Goal: Task Accomplishment & Management: Use online tool/utility

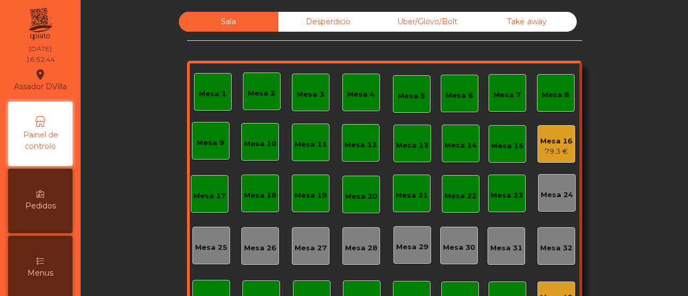
click at [553, 147] on div "79.3 €" at bounding box center [556, 151] width 32 height 11
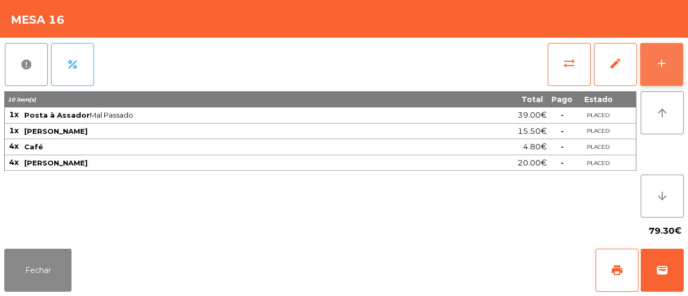
click at [672, 68] on button "add" at bounding box center [661, 64] width 43 height 43
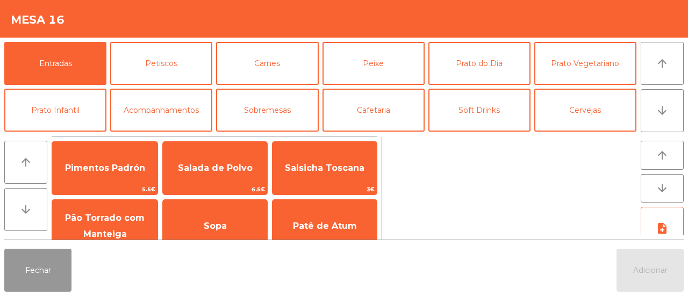
drag, startPoint x: 12, startPoint y: 278, endPoint x: 18, endPoint y: 277, distance: 6.0
click at [16, 277] on button "Fechar" at bounding box center [37, 270] width 67 height 43
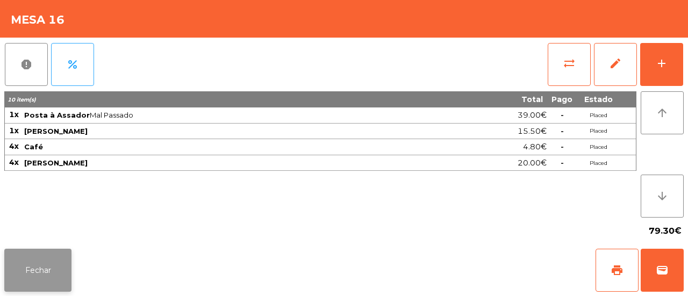
click at [25, 277] on button "Fechar" at bounding box center [37, 270] width 67 height 43
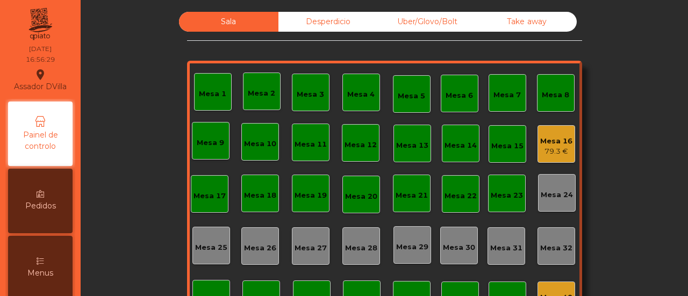
click at [259, 91] on div "Mesa 2" at bounding box center [261, 93] width 27 height 11
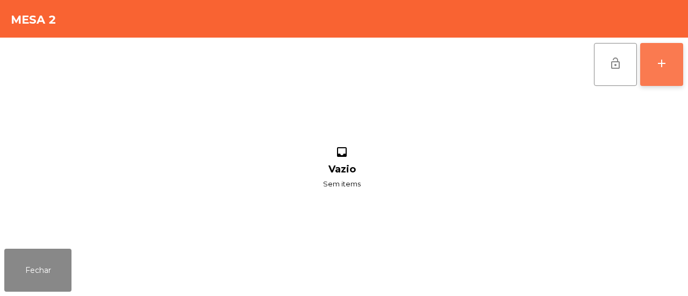
click at [675, 71] on button "add" at bounding box center [661, 64] width 43 height 43
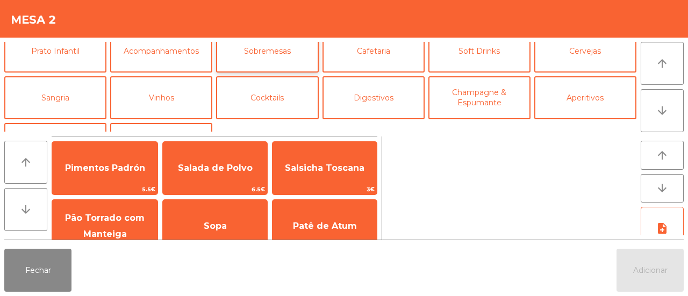
scroll to position [94, 0]
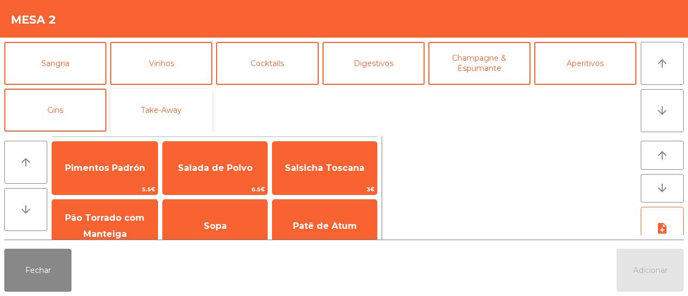
click at [192, 107] on button "Take-Away" at bounding box center [161, 110] width 102 height 43
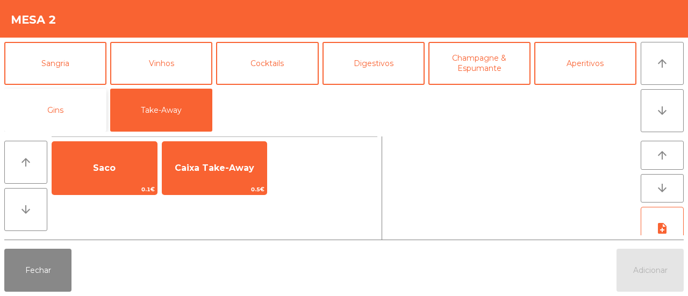
click at [100, 104] on button "Gins" at bounding box center [55, 110] width 102 height 43
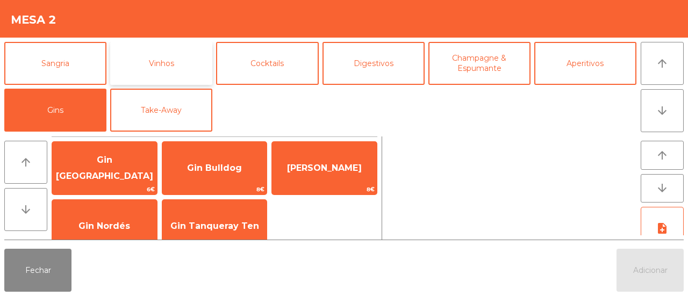
click at [144, 73] on button "Vinhos" at bounding box center [161, 63] width 102 height 43
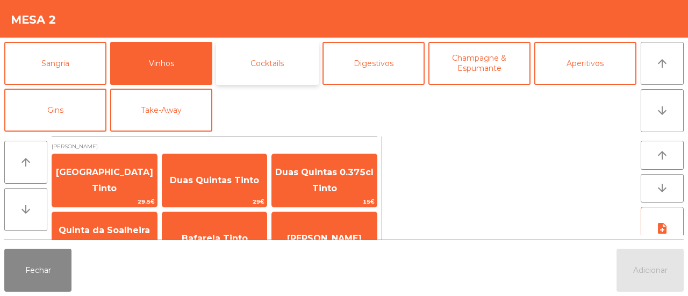
click at [232, 84] on button "Cocktails" at bounding box center [267, 63] width 102 height 43
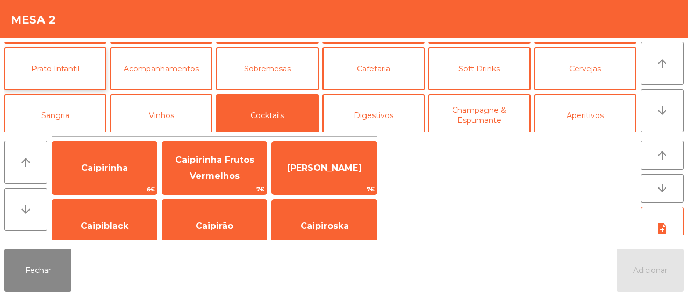
scroll to position [0, 0]
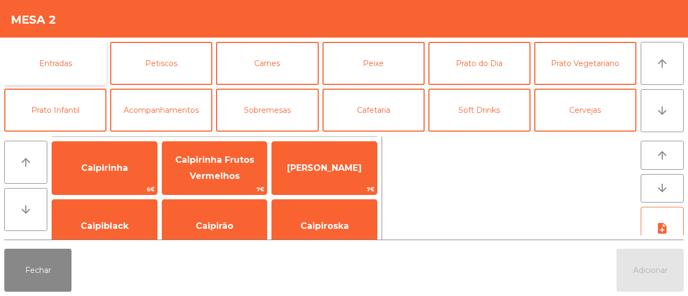
click at [24, 55] on button "Entradas" at bounding box center [55, 63] width 102 height 43
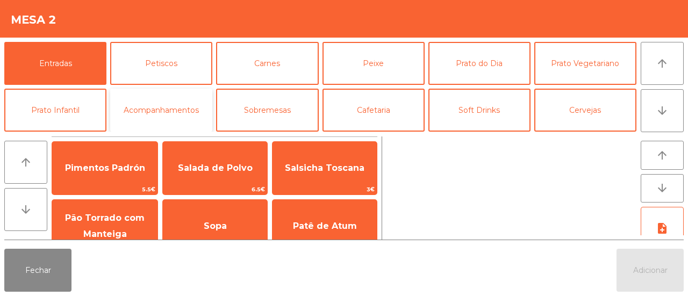
click at [202, 109] on button "Acompanhamentos" at bounding box center [161, 110] width 102 height 43
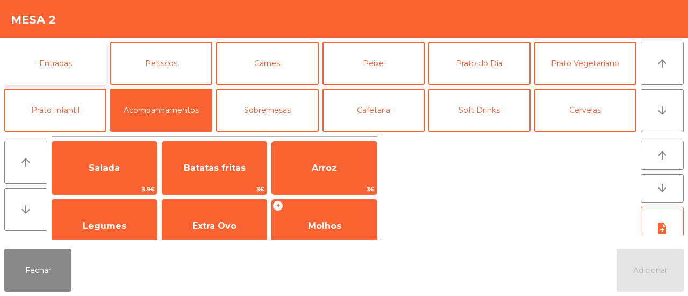
click at [77, 66] on button "Entradas" at bounding box center [55, 63] width 102 height 43
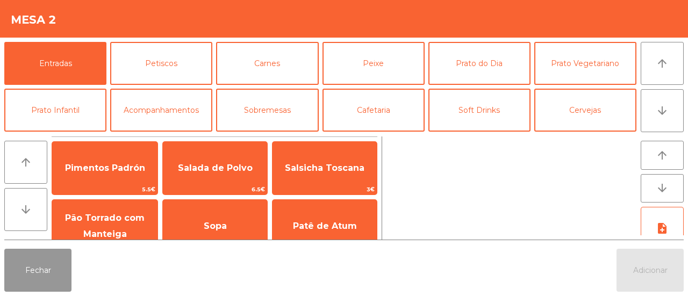
click at [48, 272] on button "Fechar" at bounding box center [37, 270] width 67 height 43
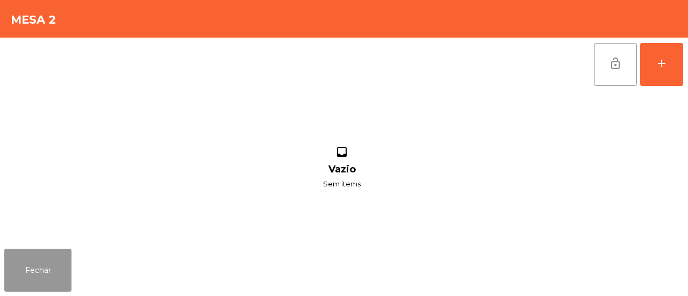
click at [48, 272] on button "Fechar" at bounding box center [37, 270] width 67 height 43
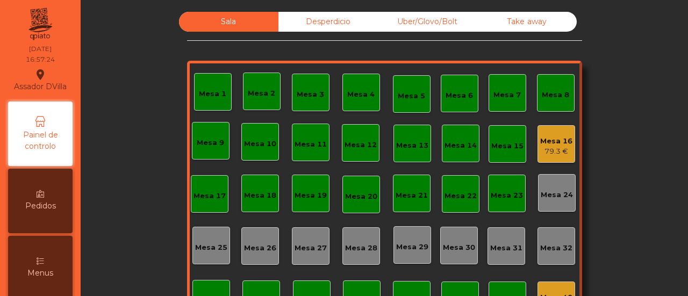
click at [545, 147] on div "79.3 €" at bounding box center [556, 151] width 32 height 11
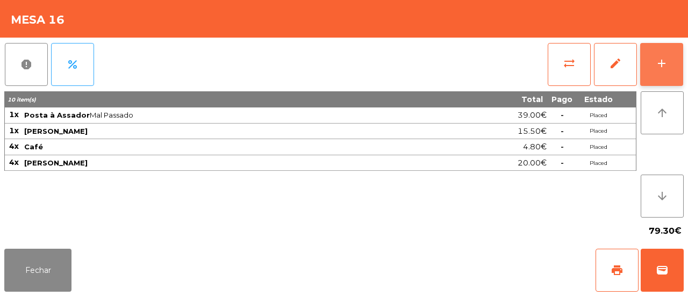
click at [652, 62] on button "add" at bounding box center [661, 64] width 43 height 43
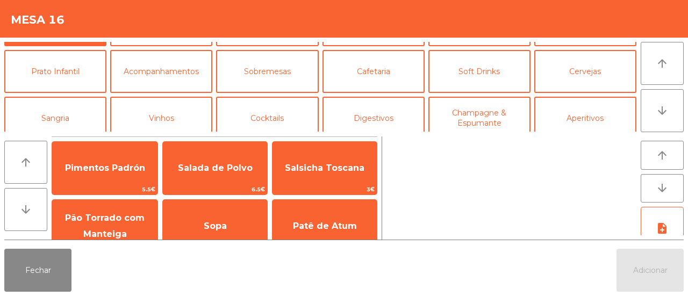
scroll to position [54, 0]
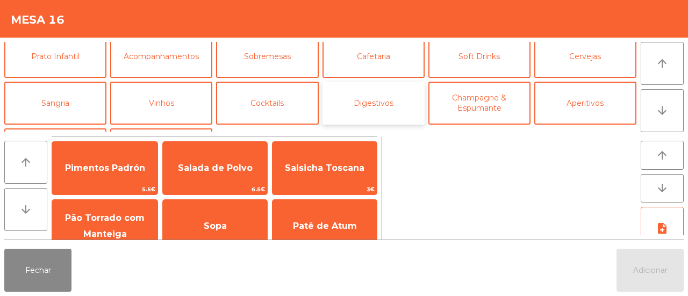
click at [404, 98] on button "Digestivos" at bounding box center [374, 103] width 102 height 43
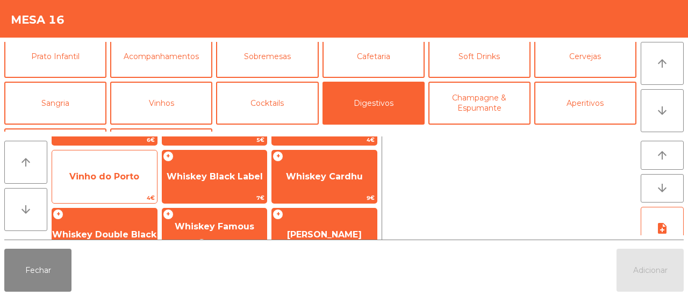
scroll to position [161, 0]
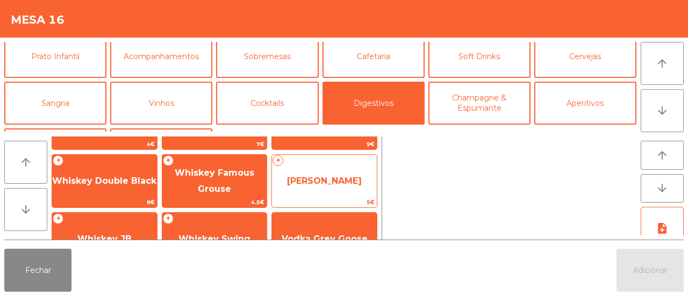
click at [322, 173] on span "[PERSON_NAME]" at bounding box center [324, 181] width 105 height 29
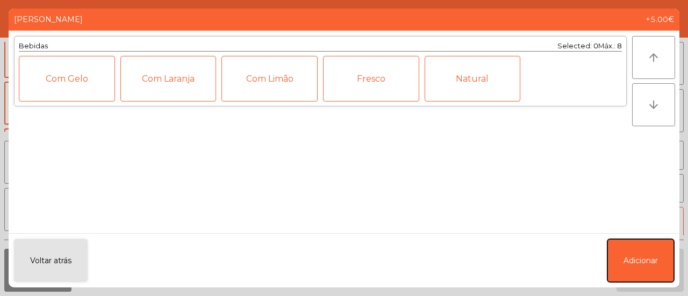
drag, startPoint x: 643, startPoint y: 252, endPoint x: 632, endPoint y: 211, distance: 41.6
click at [641, 251] on button "Adicionar" at bounding box center [641, 260] width 67 height 43
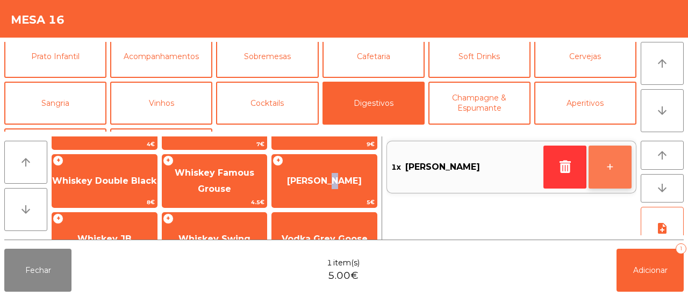
click at [627, 161] on button "+" at bounding box center [610, 167] width 43 height 43
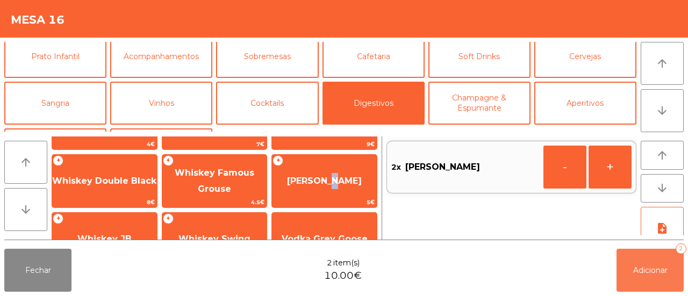
drag, startPoint x: 646, startPoint y: 273, endPoint x: 580, endPoint y: 261, distance: 67.2
click at [646, 273] on span "Adicionar" at bounding box center [650, 271] width 34 height 10
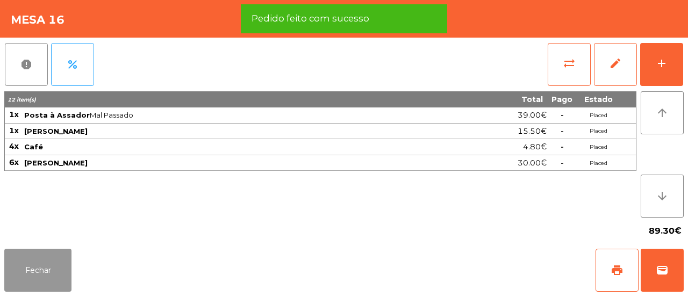
drag, startPoint x: 37, startPoint y: 259, endPoint x: 39, endPoint y: 247, distance: 12.0
click at [37, 259] on button "Fechar" at bounding box center [37, 270] width 67 height 43
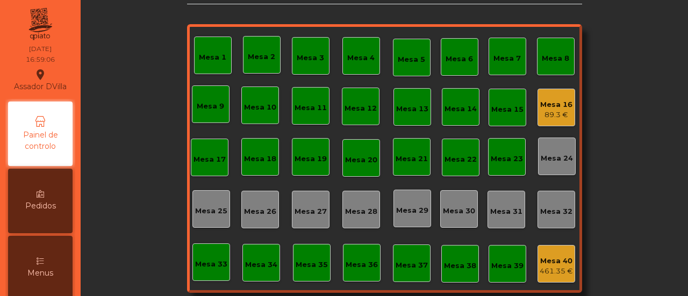
scroll to position [54, 0]
